Goal: Task Accomplishment & Management: Complete application form

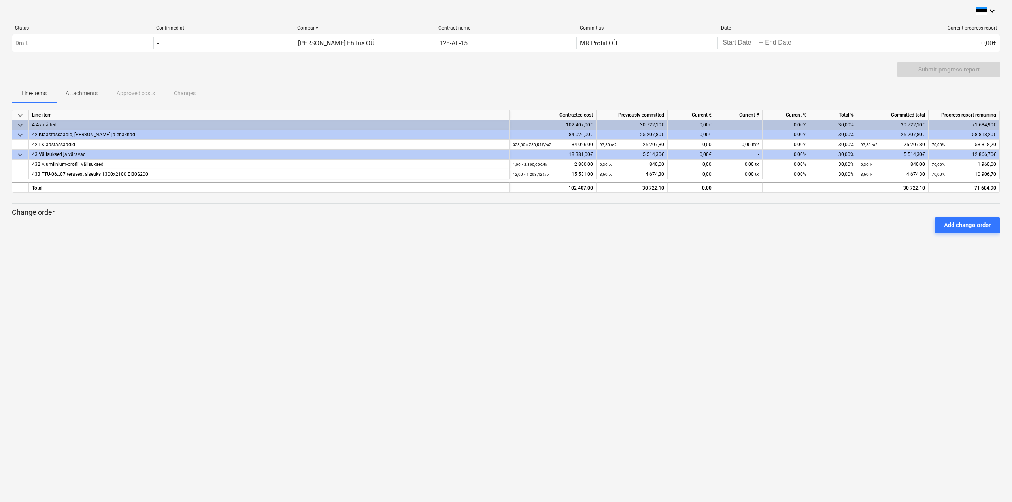
click at [183, 255] on div "keyboard_arrow_down Status Confirmed at Company Contract name Commit as Date Cu…" at bounding box center [506, 251] width 1012 height 502
click at [755, 125] on div "-" at bounding box center [738, 125] width 47 height 10
click at [742, 127] on div "-" at bounding box center [738, 125] width 47 height 10
click at [808, 291] on div "keyboard_arrow_down Staatus Kinnitatud Ettevõte Lepingu nimi Konteeri kui Kuupä…" at bounding box center [506, 251] width 1012 height 502
click at [698, 123] on div "0,00€" at bounding box center [691, 125] width 47 height 10
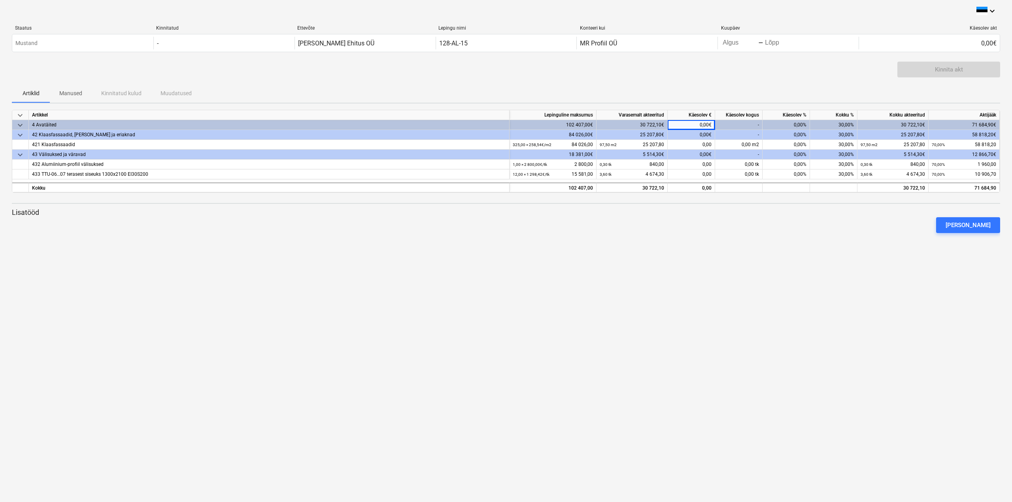
click at [756, 412] on div "keyboard_arrow_down Staatus Kinnitatud Ettevõte Lepingu nimi Konteeri kui Kuupä…" at bounding box center [506, 251] width 1012 height 502
click at [787, 125] on div "0,00%" at bounding box center [786, 125] width 47 height 10
click at [797, 126] on div "0,00%" at bounding box center [786, 125] width 47 height 10
click at [818, 239] on div at bounding box center [506, 236] width 988 height 6
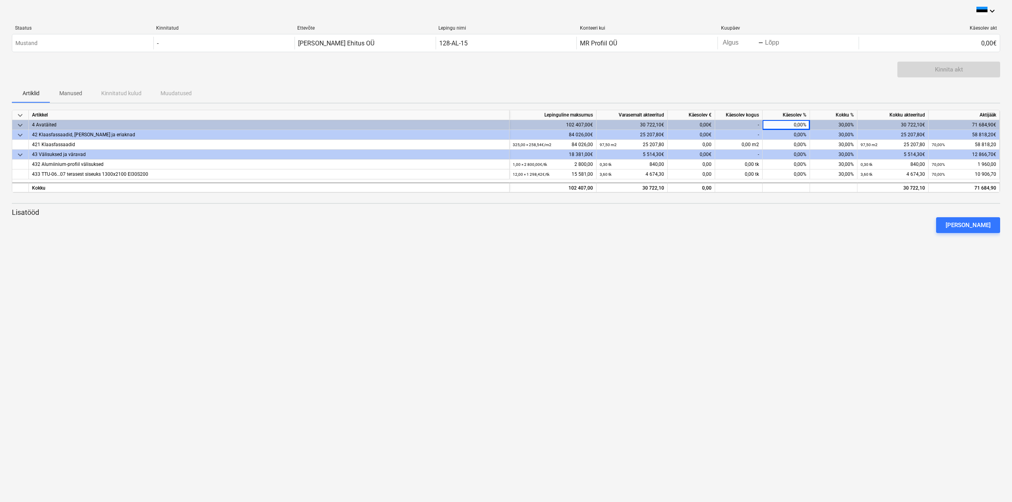
click at [753, 125] on div "-" at bounding box center [738, 125] width 47 height 10
click at [722, 259] on div "keyboard_arrow_down Staatus Kinnitatud Ettevõte Lepingu nimi Konteeri kui Kuupä…" at bounding box center [506, 251] width 1012 height 502
click at [749, 142] on div "0,00 m2" at bounding box center [738, 145] width 47 height 10
type input "3"
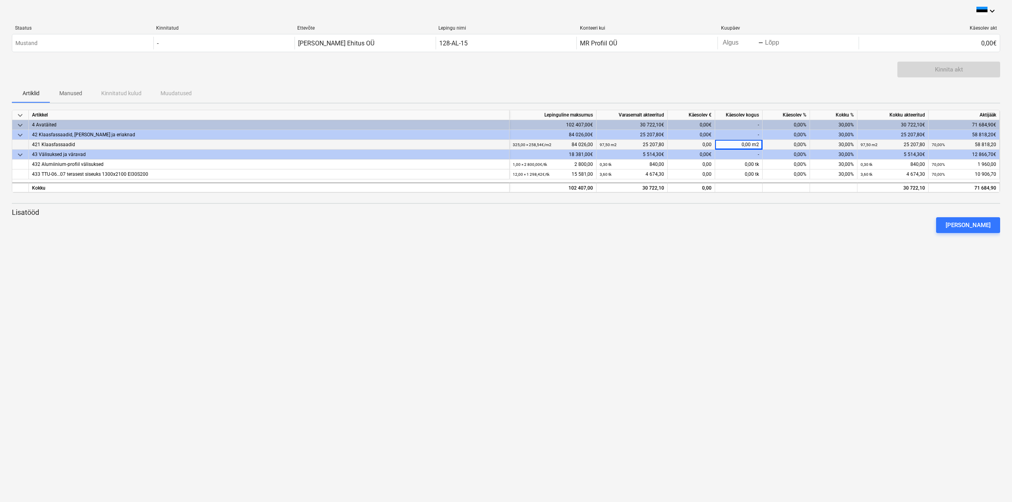
click at [771, 255] on div "keyboard_arrow_down Staatus Kinnitatud Ettevõte Lepingu nimi Konteeri kui Kuupä…" at bounding box center [506, 251] width 1012 height 502
click at [756, 251] on div "keyboard_arrow_down Staatus Kinnitatud Ettevõte Lepingu nimi Konteeri kui Kuupä…" at bounding box center [506, 251] width 1012 height 502
click at [783, 145] on div "0,00%" at bounding box center [786, 145] width 47 height 10
type input "15"
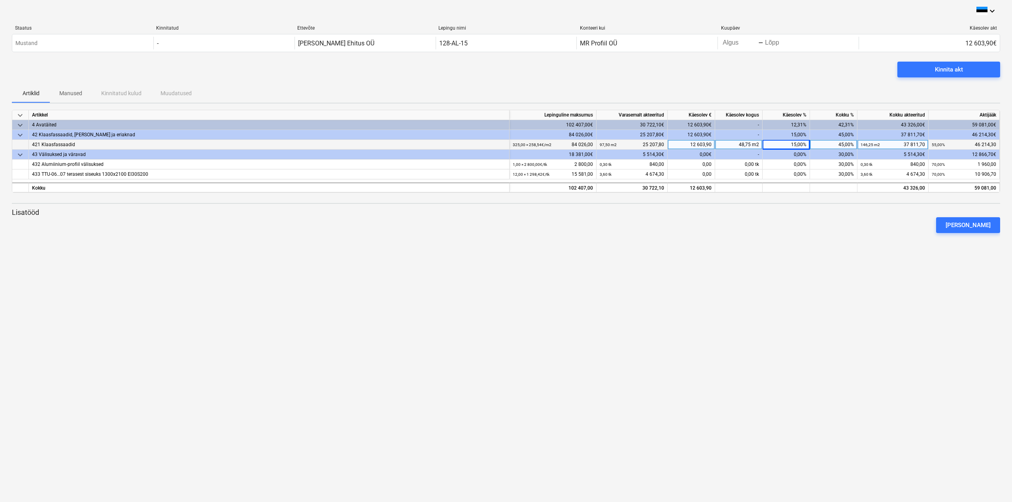
click at [795, 153] on div "0,00%" at bounding box center [786, 155] width 47 height 10
click at [799, 155] on div "0,00%" at bounding box center [786, 155] width 47 height 10
click at [837, 293] on div "keyboard_arrow_down Staatus Kinnitatud Ettevõte Lepingu nimi Konteeri kui Kuupä…" at bounding box center [506, 251] width 1012 height 502
click at [736, 258] on div "keyboard_arrow_down Staatus Kinnitatud Ettevõte Lepingu nimi Konteeri kui Kuupä…" at bounding box center [506, 251] width 1012 height 502
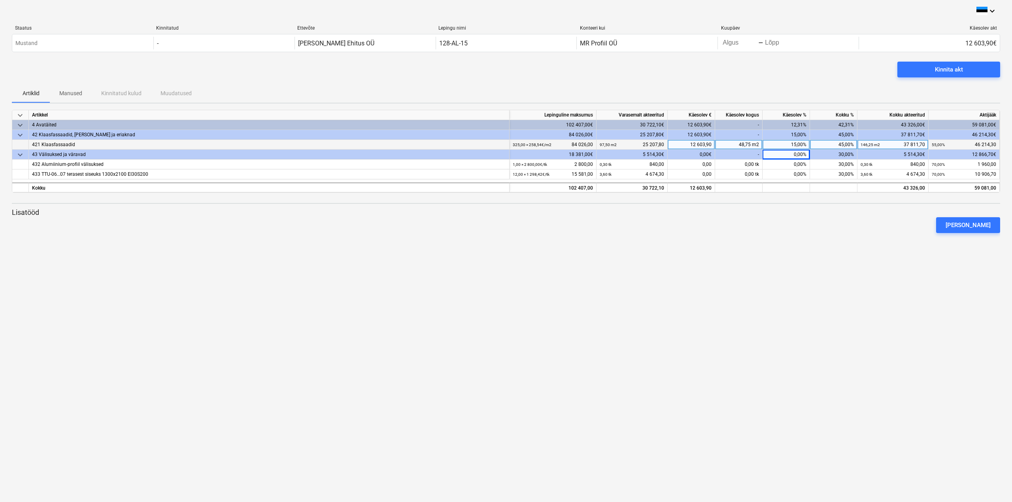
click at [754, 156] on div "-" at bounding box center [738, 155] width 47 height 10
click at [788, 164] on div "0,00%" at bounding box center [786, 165] width 47 height 10
type input "15"
click at [796, 145] on div "15,00%" at bounding box center [786, 145] width 47 height 10
click at [796, 145] on input "15" at bounding box center [786, 144] width 47 height 9
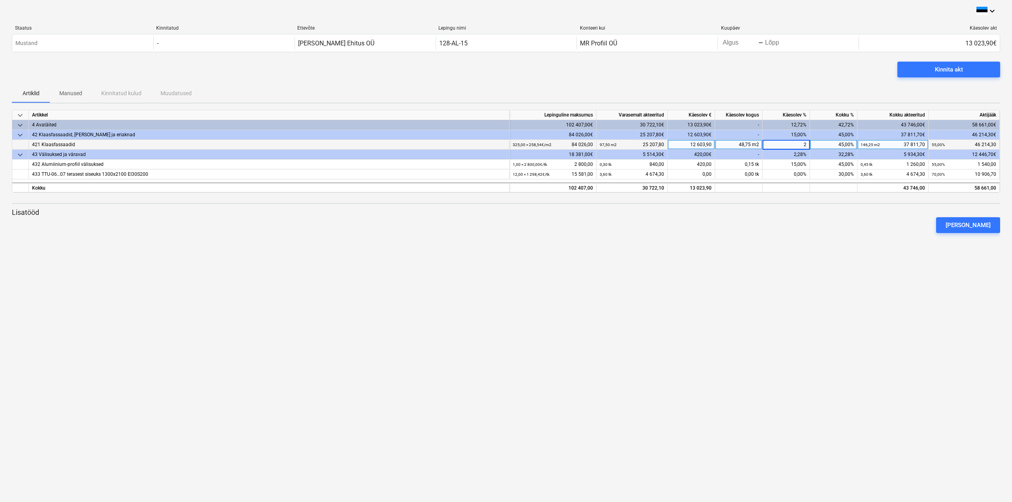
type input "20"
click at [798, 164] on div "15,00%" at bounding box center [786, 165] width 47 height 10
click at [798, 164] on input "15" at bounding box center [786, 164] width 47 height 9
type input "20"
click at [824, 245] on div "keyboard_arrow_down Staatus Kinnitatud Ettevõte Lepingu nimi Konteeri kui Kuupä…" at bounding box center [506, 251] width 1012 height 502
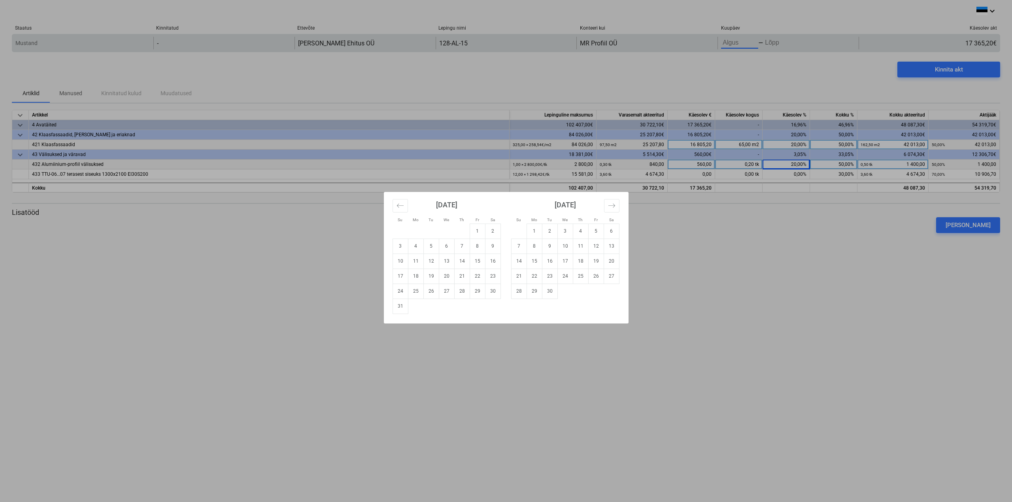
click at [732, 40] on body "keyboard_arrow_down Staatus Kinnitatud Ettevõte Lepingu nimi Konteeri kui Kuupä…" at bounding box center [506, 251] width 1012 height 502
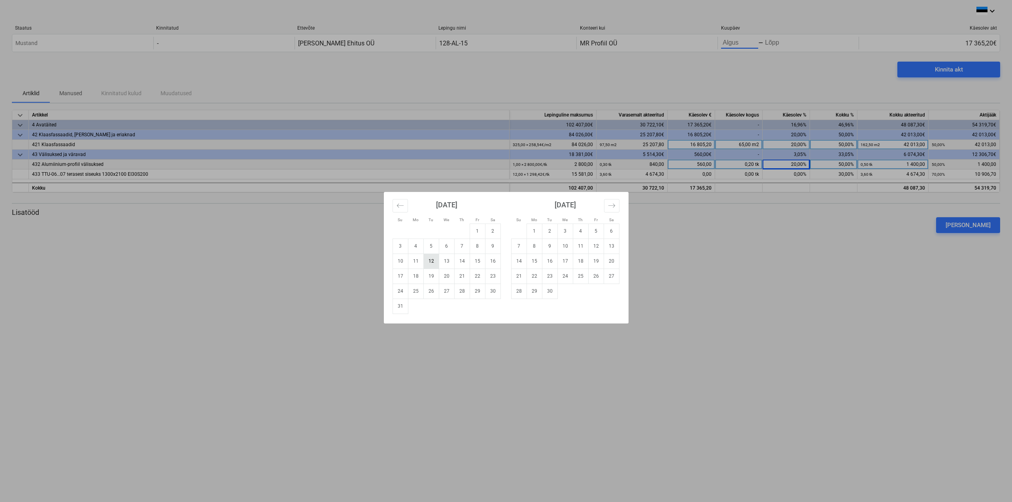
click at [434, 263] on td "12" at bounding box center [430, 261] width 15 height 15
type input "[DATE]"
click at [396, 310] on td "31" at bounding box center [400, 306] width 15 height 15
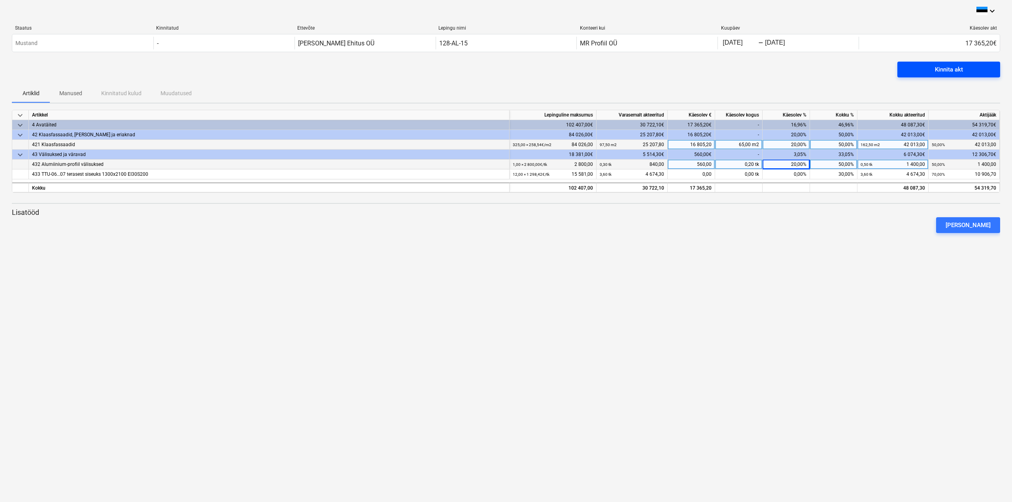
click at [946, 69] on div "Kinnita akt" at bounding box center [949, 69] width 28 height 10
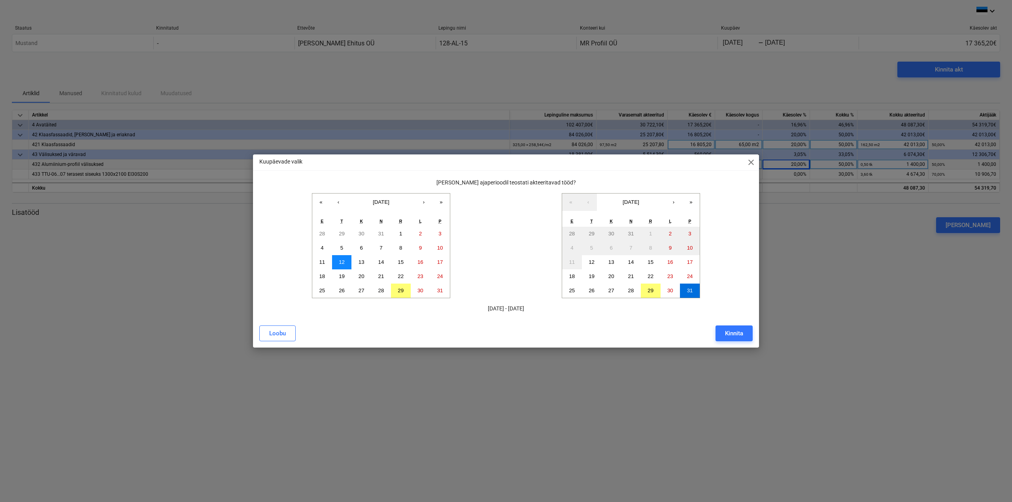
click at [342, 263] on abbr "12" at bounding box center [342, 262] width 6 height 6
click at [402, 294] on abbr "29" at bounding box center [401, 291] width 6 height 6
click at [340, 264] on abbr "12" at bounding box center [342, 262] width 6 height 6
click at [653, 292] on abbr "29" at bounding box center [650, 291] width 6 height 6
click at [743, 340] on button "Kinnita" at bounding box center [733, 334] width 37 height 16
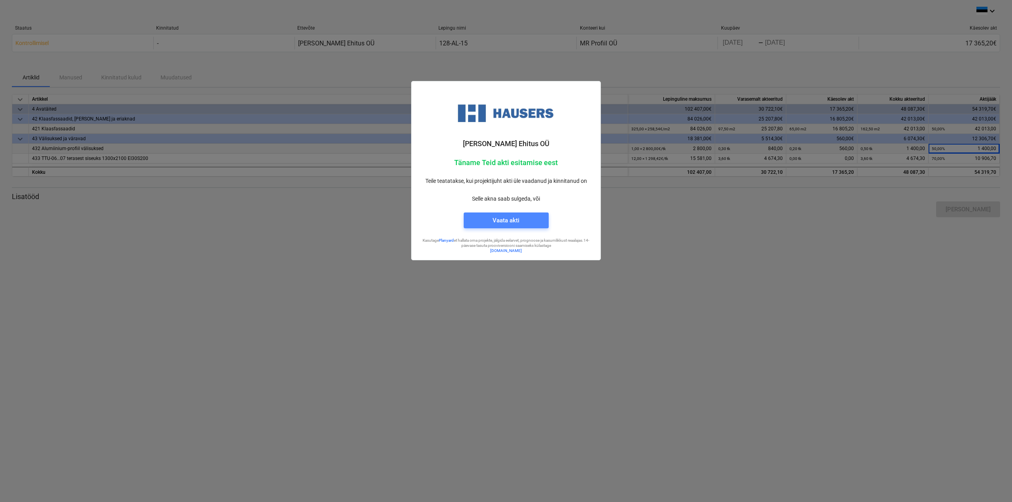
click at [506, 226] on button "Vaata akti" at bounding box center [506, 221] width 85 height 16
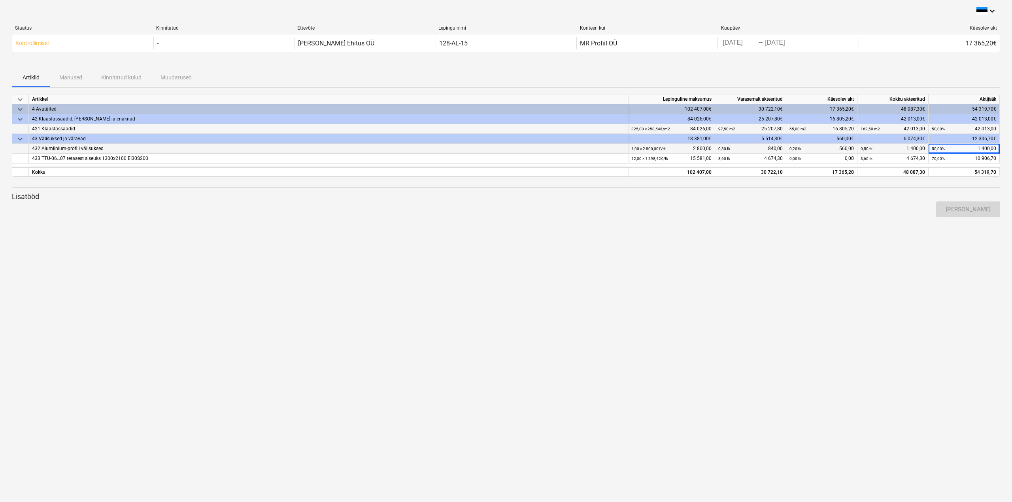
click at [559, 219] on div at bounding box center [506, 220] width 988 height 6
